Goal: Task Accomplishment & Management: Use online tool/utility

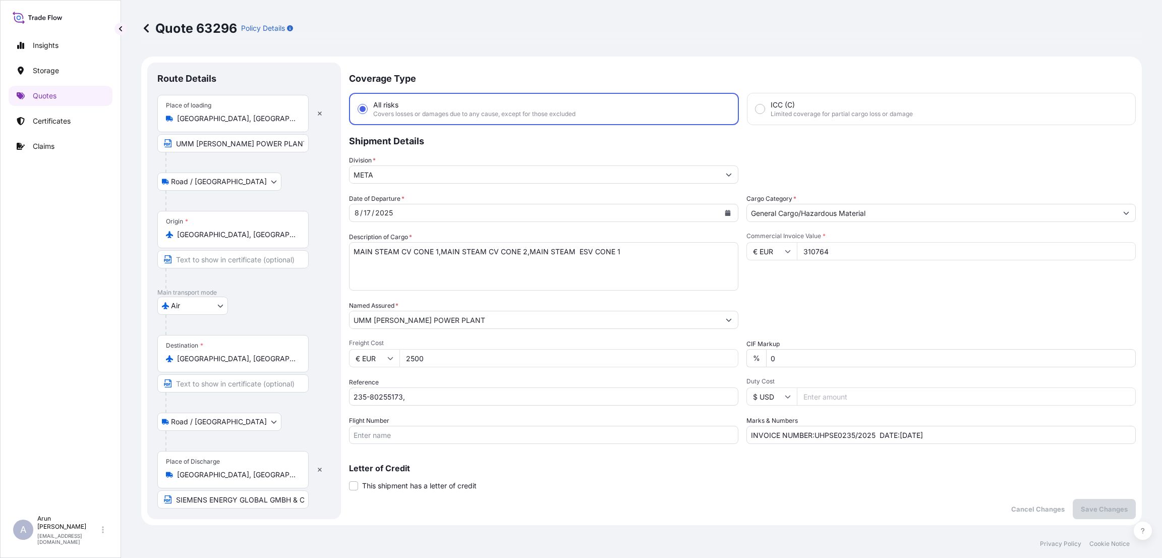
select select "Road / [GEOGRAPHIC_DATA]"
select select "Air"
select select "Road / [GEOGRAPHIC_DATA]"
click at [60, 47] on link "Insights" at bounding box center [61, 45] width 104 height 20
select select "2025"
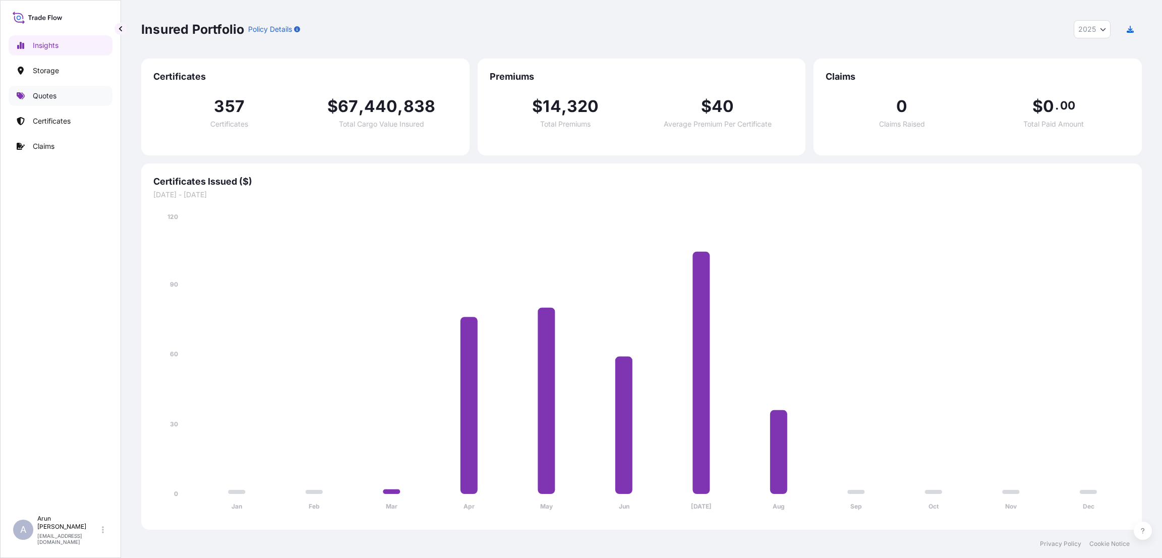
click at [60, 93] on link "Quotes" at bounding box center [61, 96] width 104 height 20
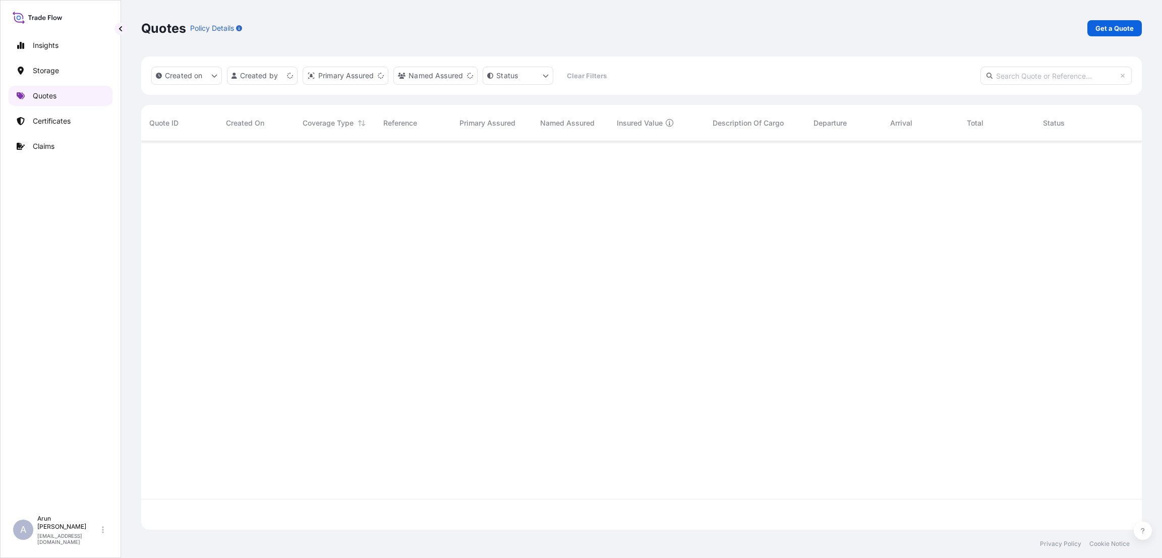
scroll to position [382, 989]
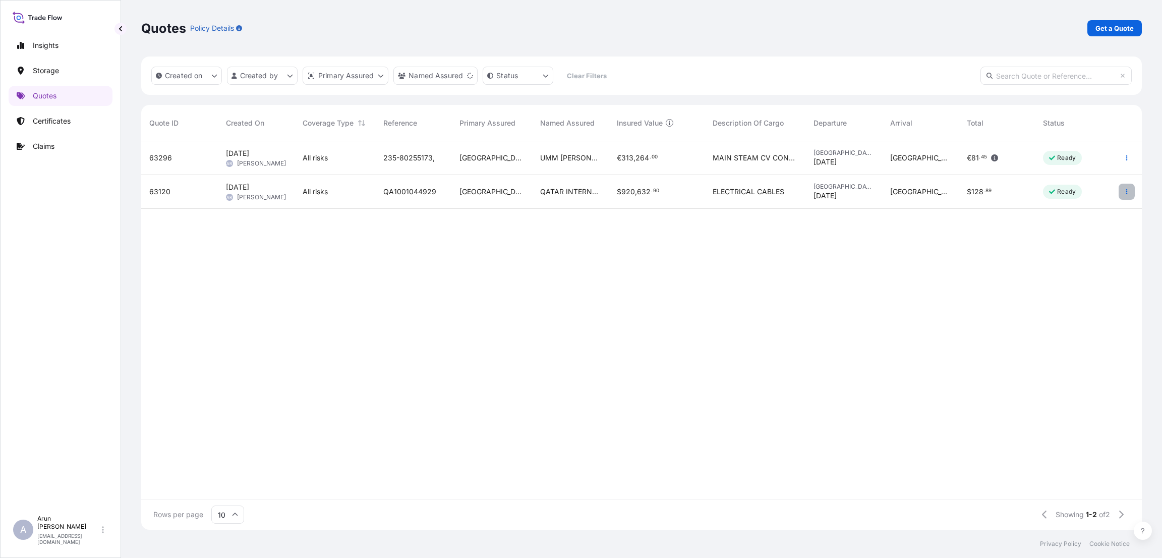
click at [1124, 193] on icon "button" at bounding box center [1127, 192] width 6 height 6
click at [258, 198] on span "[PERSON_NAME]" at bounding box center [261, 197] width 49 height 8
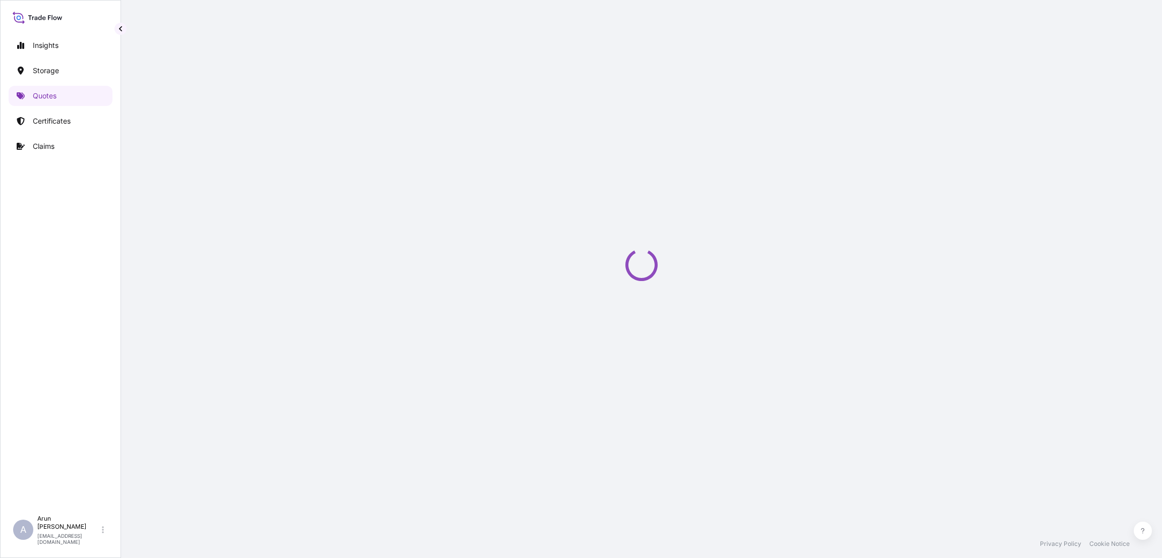
select select "Inland"
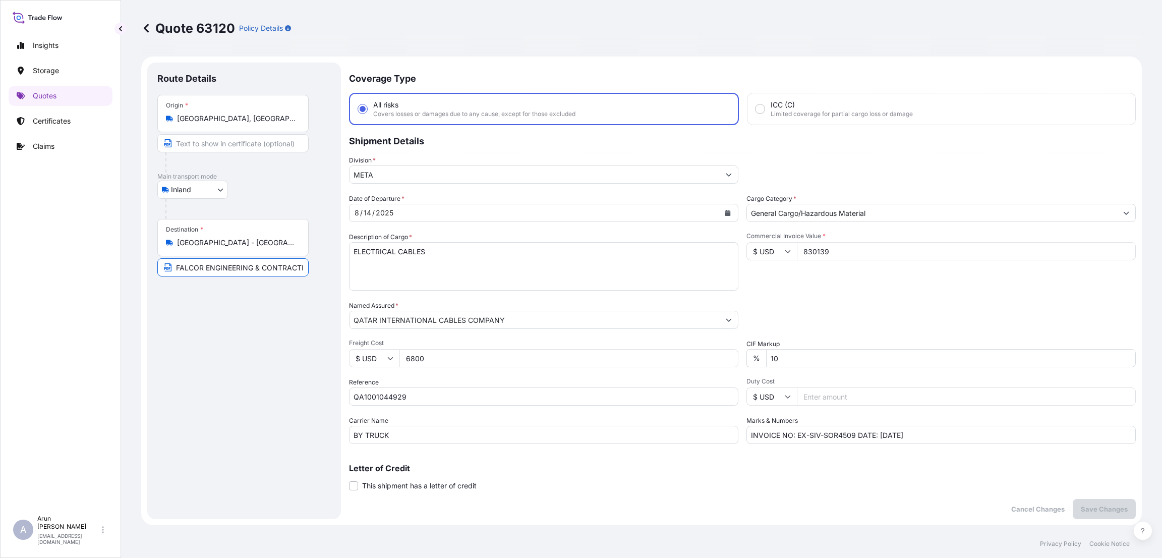
click at [264, 268] on input "FALCOR ENGINEERING & CONTRACTING SERVICES" at bounding box center [232, 267] width 151 height 18
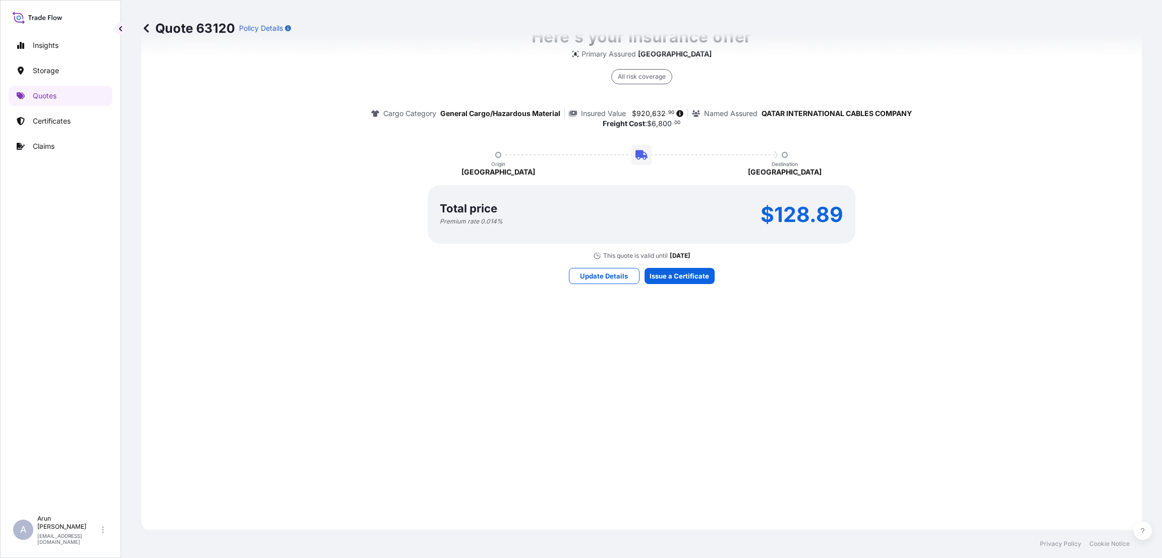
scroll to position [760, 0]
click at [55, 89] on link "Quotes" at bounding box center [61, 96] width 104 height 20
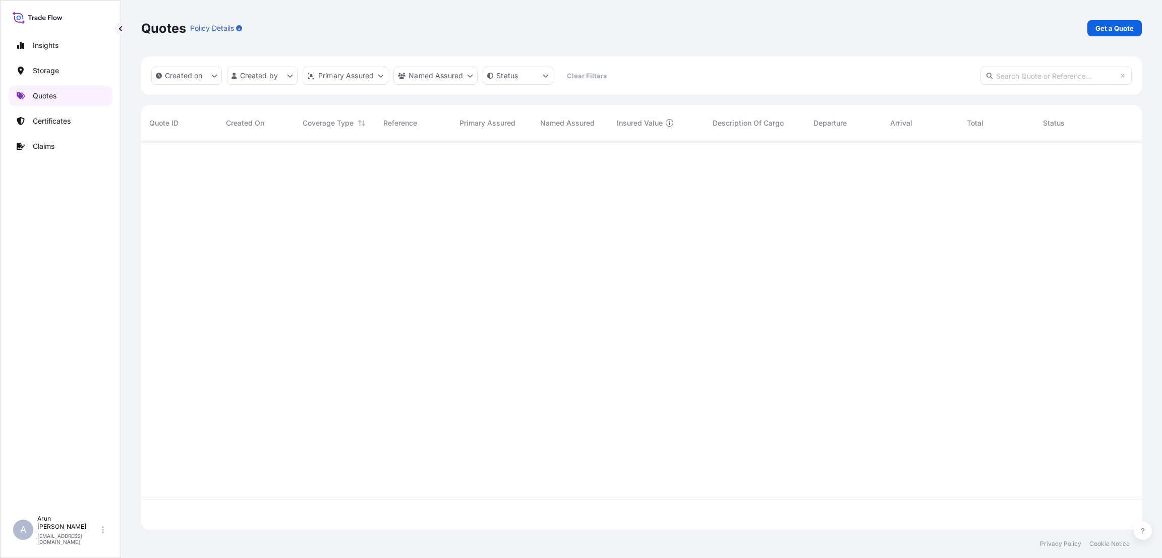
scroll to position [382, 989]
